Goal: Transaction & Acquisition: Purchase product/service

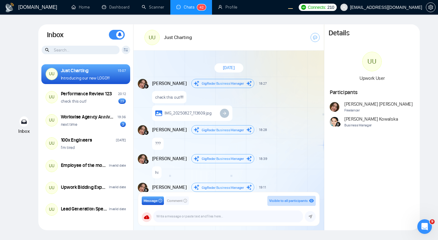
scroll to position [613, 0]
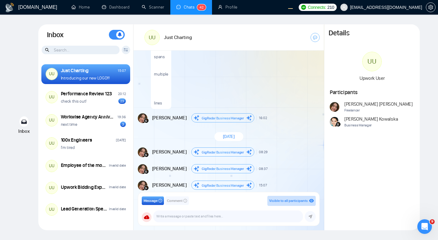
click at [279, 113] on div "Andrian Marsella GigRadar Business Manager 16:02 New Message" at bounding box center [235, 117] width 167 height 9
click at [395, 178] on div "Details UU Upwork User Participants Andrian Marsella Freelancer Agnieszka Kowal…" at bounding box center [372, 127] width 96 height 206
click at [263, 83] on div "this text spans multiple lines" at bounding box center [235, 55] width 168 height 108
click at [249, 66] on div "this text spans multiple lines" at bounding box center [235, 55] width 168 height 108
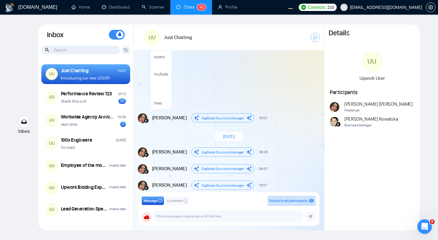
click at [280, 86] on div "this text spans multiple lines" at bounding box center [235, 55] width 168 height 108
click at [265, 91] on div "this text spans multiple lines" at bounding box center [235, 55] width 168 height 108
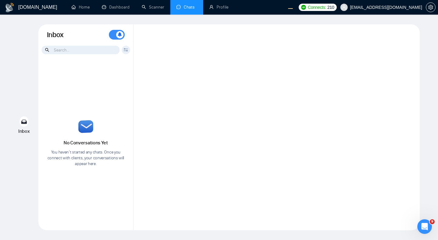
click at [325, 73] on div at bounding box center [277, 127] width 286 height 206
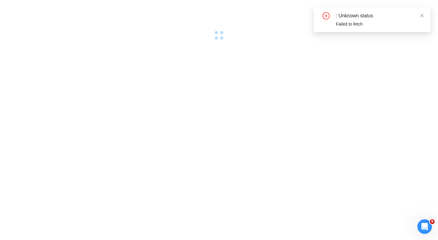
click at [327, 70] on div at bounding box center [219, 120] width 438 height 240
click at [272, 110] on div at bounding box center [219, 120] width 438 height 240
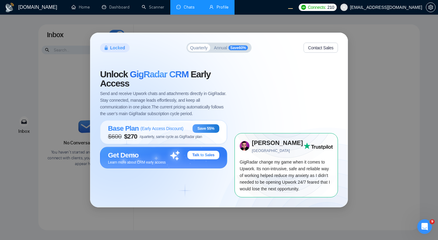
click at [220, 6] on link "Profile" at bounding box center [218, 7] width 19 height 5
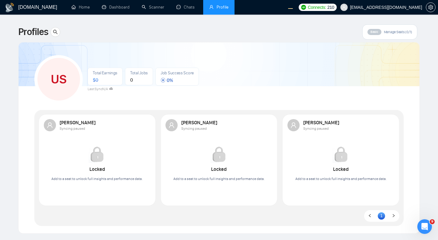
click at [261, 97] on div "US Total Earnings $ 0 Total Jobs 0 Job Success Score 0 % Last Sync N/A" at bounding box center [218, 77] width 369 height 54
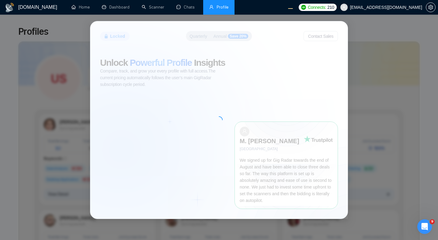
click at [188, 108] on div at bounding box center [218, 119] width 257 height 197
click at [177, 122] on div at bounding box center [218, 119] width 257 height 197
click at [202, 125] on div at bounding box center [218, 119] width 257 height 197
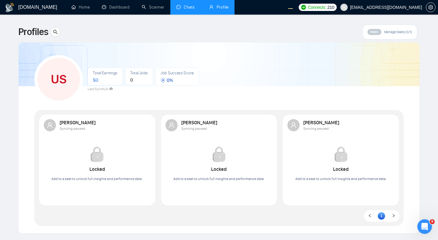
click at [185, 10] on link "Chats" at bounding box center [186, 7] width 21 height 5
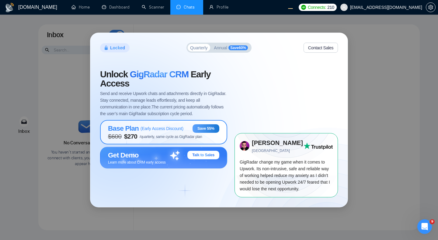
click at [166, 133] on span "$ 600 $ 270 /quarterly, same cycle as GigRadar plan" at bounding box center [155, 136] width 94 height 7
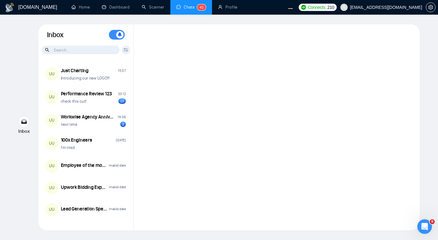
click at [215, 93] on div at bounding box center [277, 127] width 286 height 206
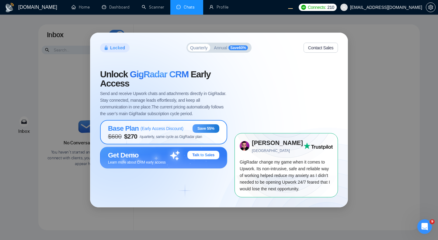
click at [172, 133] on span "$ 600 $ 270 /quarterly, same cycle as GigRadar plan" at bounding box center [155, 136] width 94 height 7
click at [176, 134] on span "$ 600 $ 270 /quarterly, same cycle as GigRadar plan" at bounding box center [155, 136] width 94 height 7
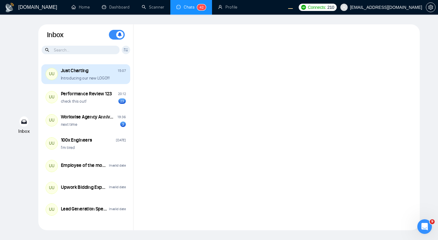
click at [111, 78] on div "Introducing our new LOGO!!!" at bounding box center [93, 78] width 65 height 6
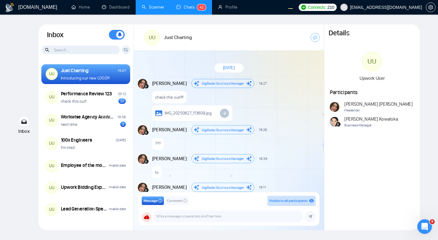
scroll to position [613, 0]
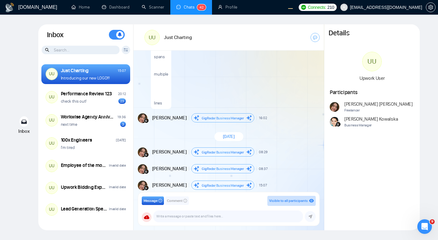
click at [267, 90] on div "this text spans multiple lines" at bounding box center [235, 55] width 168 height 108
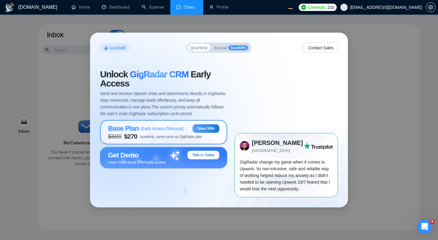
click at [177, 132] on div "Base Plan ( Early Access Discount )" at bounding box center [145, 128] width 75 height 8
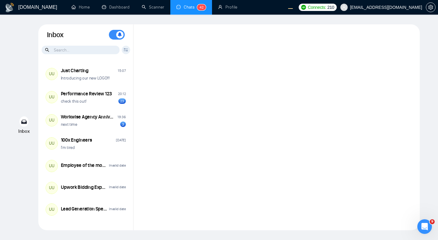
click at [259, 72] on div at bounding box center [277, 127] width 286 height 206
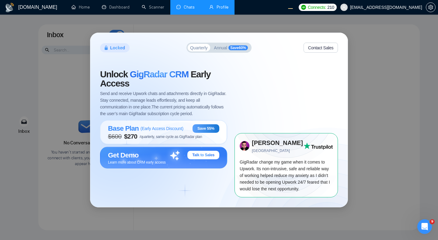
click at [215, 8] on link "Profile" at bounding box center [218, 7] width 19 height 5
